Goal: Find contact information: Find contact information

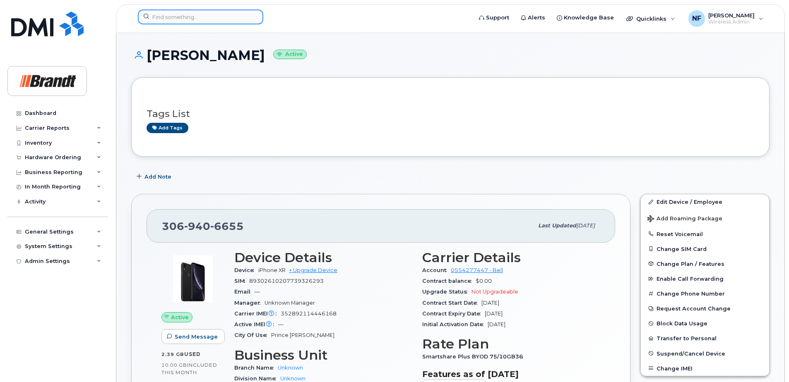
click at [208, 16] on input at bounding box center [200, 17] width 125 height 15
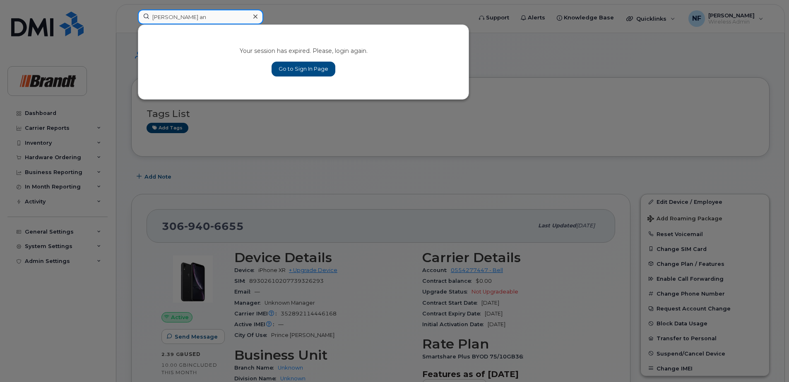
type input "[PERSON_NAME] an"
click at [287, 63] on link "Go to Sign In Page" at bounding box center [304, 69] width 64 height 15
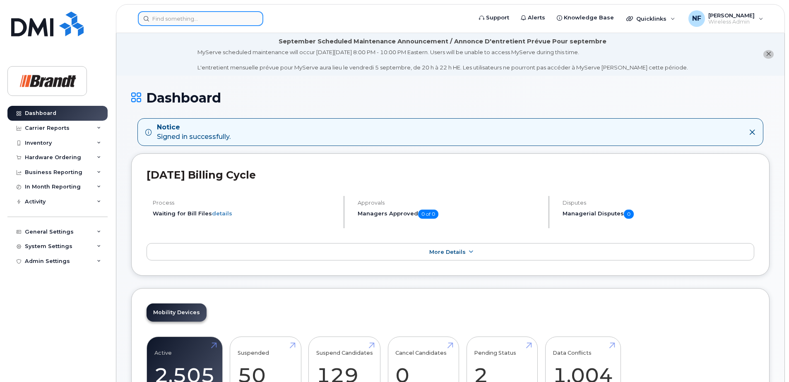
click at [205, 22] on input at bounding box center [200, 18] width 125 height 15
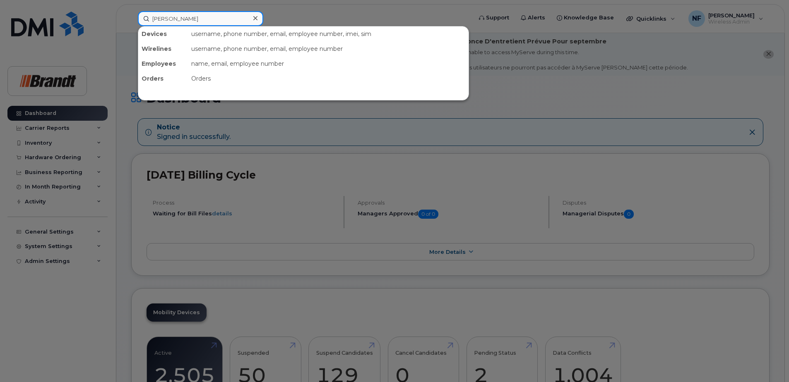
type input "allan anderson"
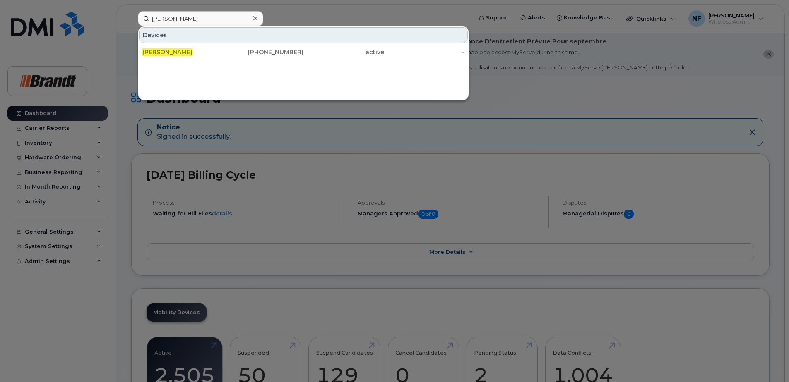
drag, startPoint x: 198, startPoint y: 48, endPoint x: 257, endPoint y: 65, distance: 61.6
click at [198, 48] on div "Allan Anderson" at bounding box center [182, 52] width 81 height 15
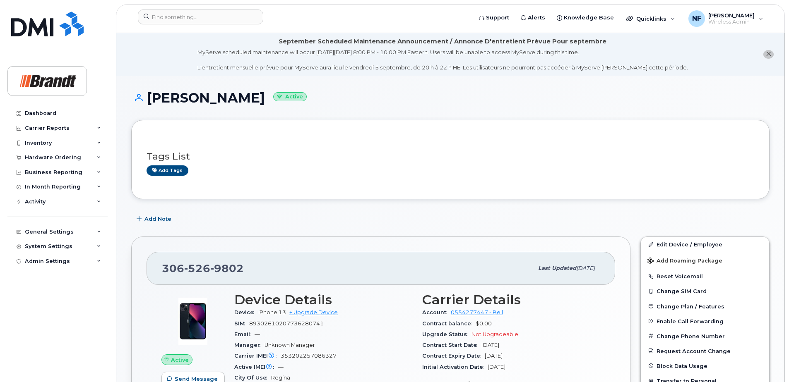
click at [224, 264] on span "9802" at bounding box center [227, 268] width 34 height 12
copy span "306 526 9802"
click at [225, 195] on div "Tags List Add tags" at bounding box center [450, 159] width 638 height 79
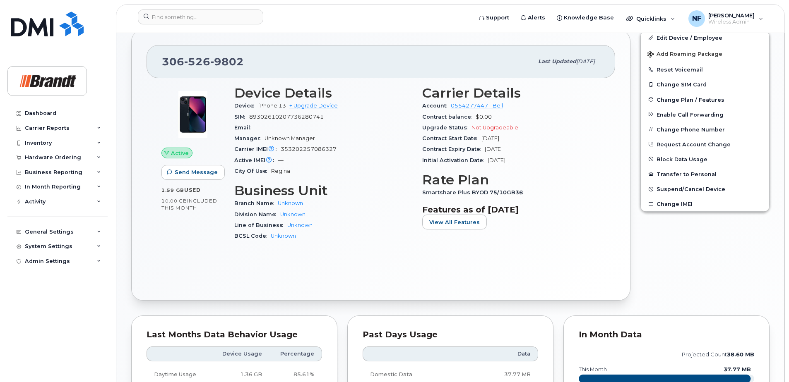
scroll to position [469, 0]
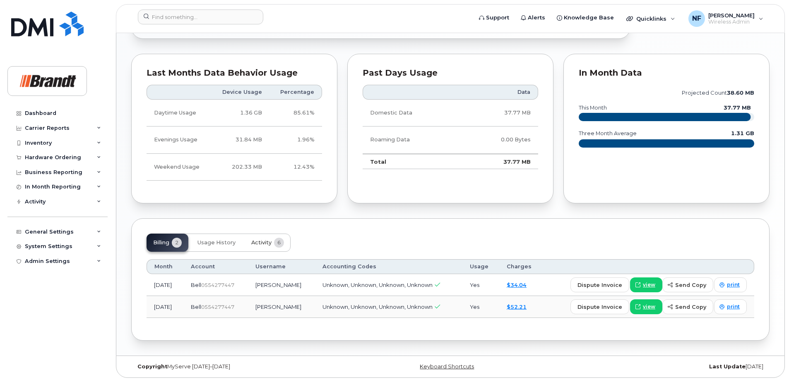
click at [264, 247] on button "Activity 6" at bounding box center [268, 243] width 46 height 18
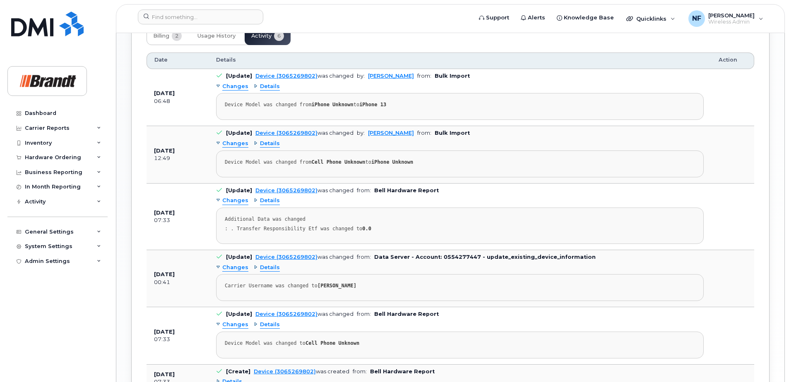
scroll to position [757, 0]
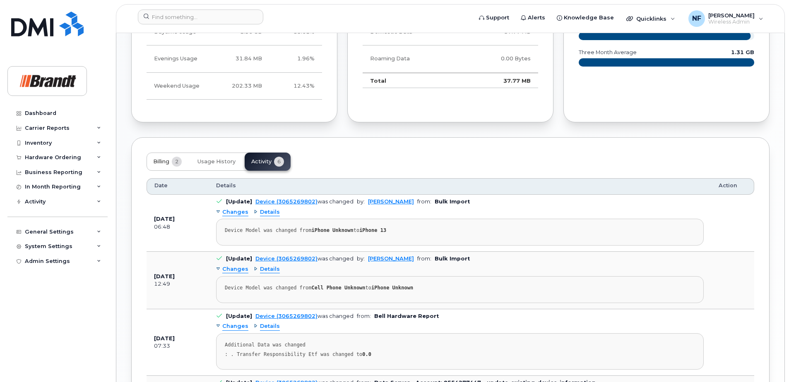
drag, startPoint x: 170, startPoint y: 160, endPoint x: 196, endPoint y: 160, distance: 25.7
click at [171, 160] on button "Billing 2" at bounding box center [168, 162] width 42 height 18
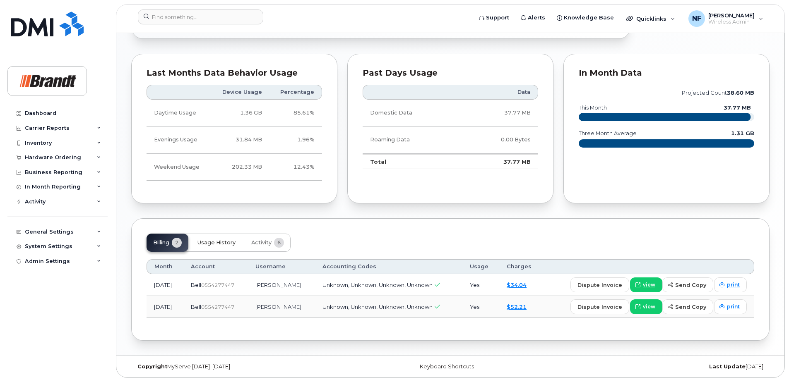
click at [224, 238] on button "Usage History" at bounding box center [216, 243] width 51 height 18
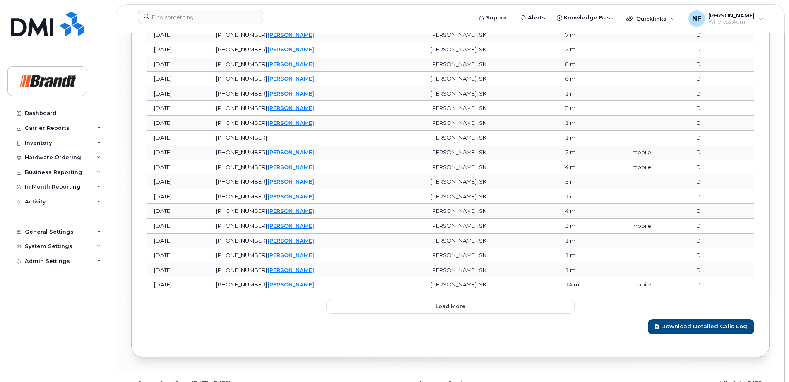
scroll to position [1024, 0]
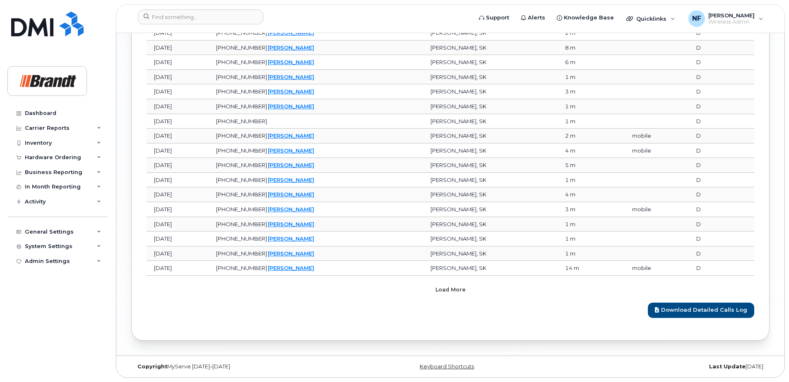
click at [457, 291] on span "Load more" at bounding box center [450, 290] width 30 height 8
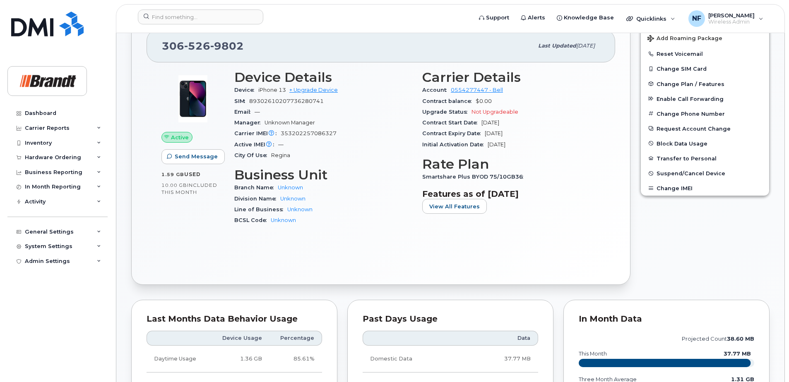
scroll to position [0, 0]
